Goal: Task Accomplishment & Management: Use online tool/utility

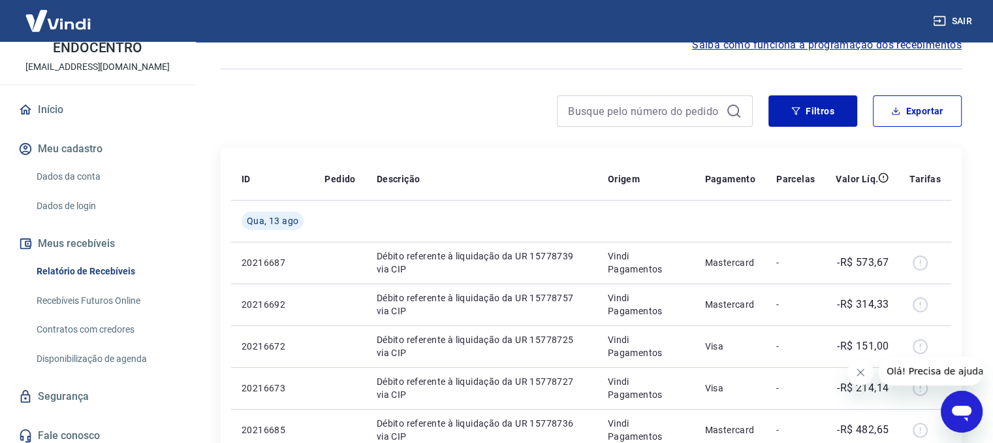
scroll to position [76, 0]
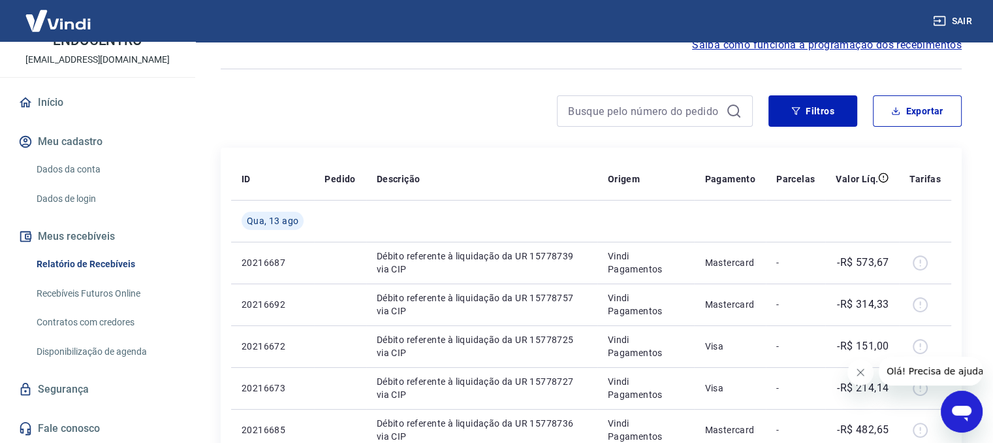
click at [87, 289] on link "Recebíveis Futuros Online" at bounding box center [105, 293] width 148 height 27
